Goal: Task Accomplishment & Management: Manage account settings

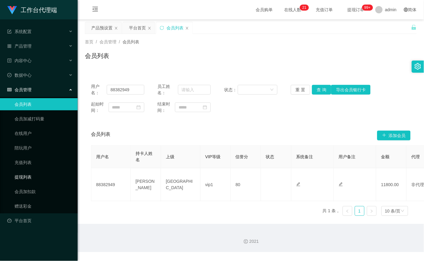
click at [31, 174] on link "提现列表" at bounding box center [44, 177] width 58 height 12
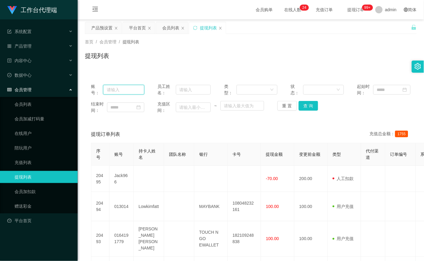
click at [114, 85] on input "text" at bounding box center [123, 90] width 41 height 10
paste input "88382949"
type input "88382949"
click at [308, 102] on button "查 询" at bounding box center [308, 106] width 19 height 10
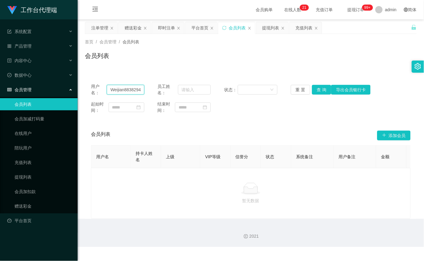
drag, startPoint x: 123, startPoint y: 91, endPoint x: 96, endPoint y: 91, distance: 26.4
click at [96, 91] on div "用户名： Weijian88382949" at bounding box center [117, 89] width 53 height 13
drag, startPoint x: 132, startPoint y: 90, endPoint x: 108, endPoint y: 89, distance: 24.3
click at [108, 89] on input "88382949" at bounding box center [125, 90] width 37 height 10
type input "88382949"
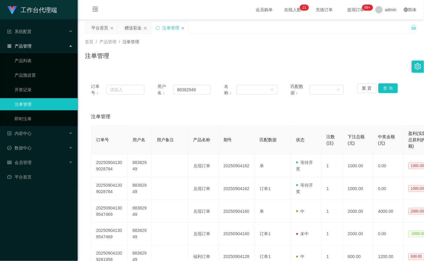
scroll to position [32, 0]
